Goal: Information Seeking & Learning: Learn about a topic

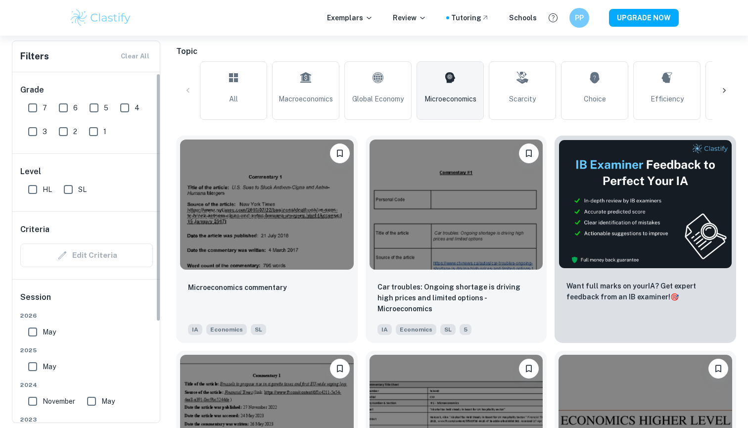
scroll to position [13, 0]
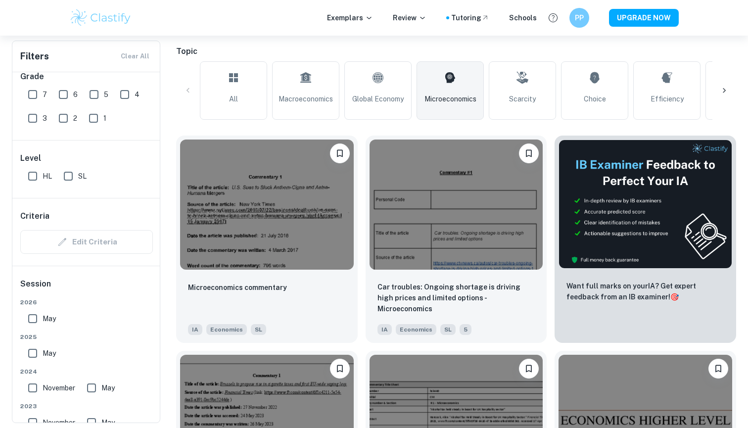
click at [40, 178] on input "HL" at bounding box center [33, 176] width 20 height 20
checkbox input "true"
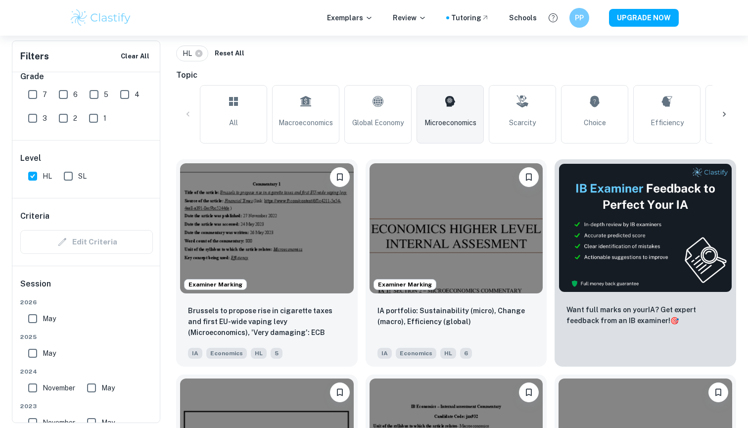
click at [42, 88] on input "7" at bounding box center [33, 95] width 20 height 20
checkbox input "true"
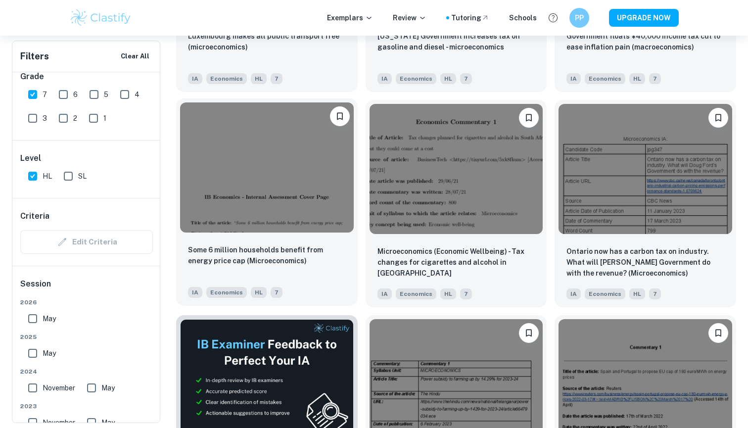
scroll to position [1341, 0]
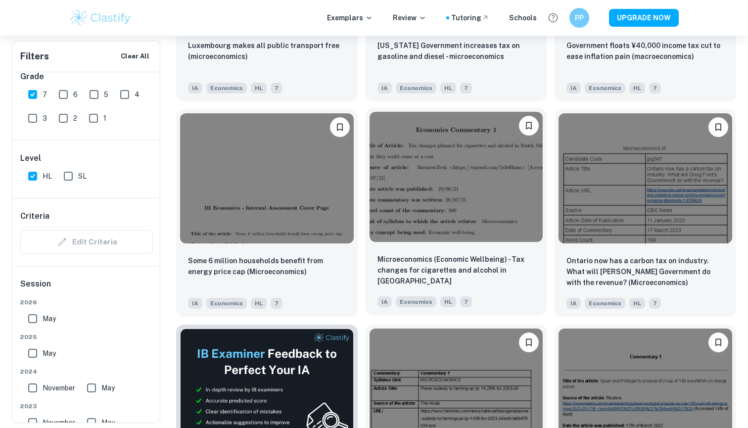
click at [402, 250] on div "Microeconomics (Economic Wellbeing) - Tax changes for cigarettes and alcohol in…" at bounding box center [457, 280] width 182 height 69
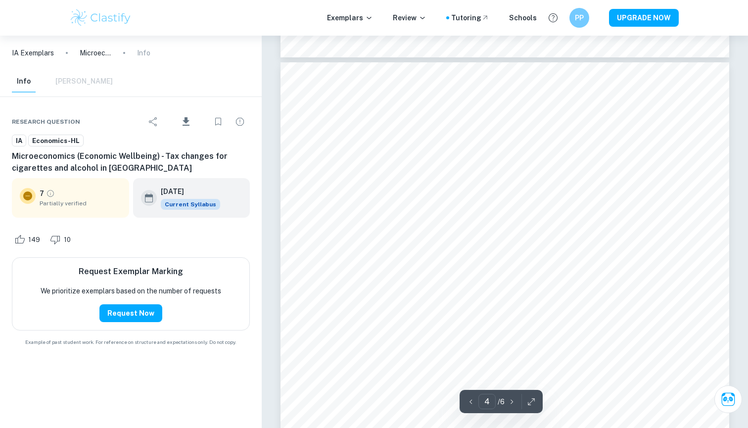
scroll to position [2183, 0]
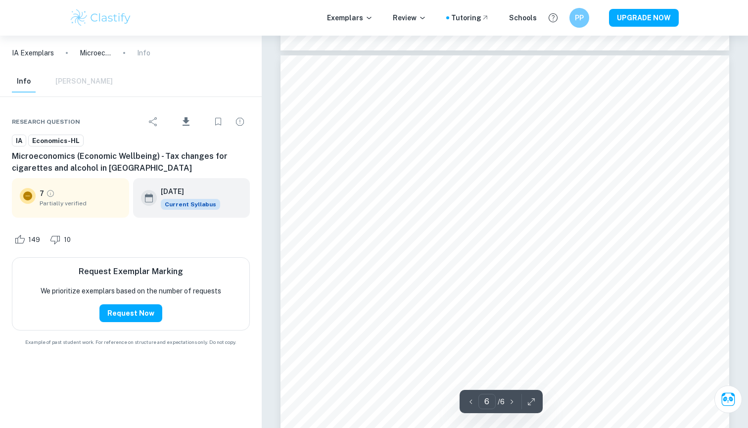
type input "5"
